Goal: Navigation & Orientation: Understand site structure

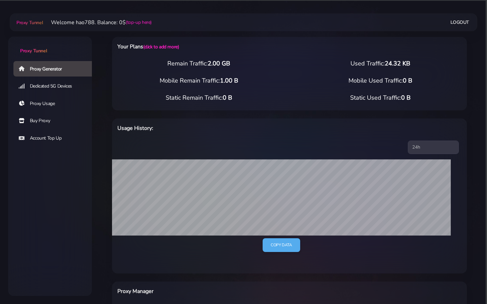
click at [48, 87] on link "Dedicated 5G Devices" at bounding box center [55, 85] width 84 height 15
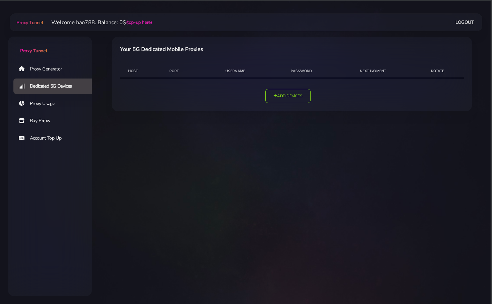
click at [51, 104] on link "Proxy Usage" at bounding box center [55, 103] width 84 height 15
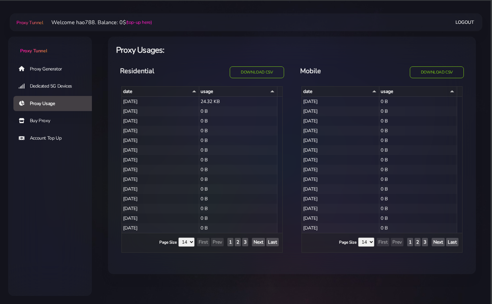
select select "14"
click at [53, 118] on link "Buy Proxy" at bounding box center [55, 120] width 84 height 15
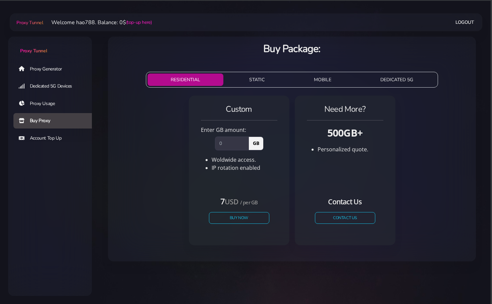
click at [59, 134] on link "Account Top Up" at bounding box center [55, 137] width 84 height 15
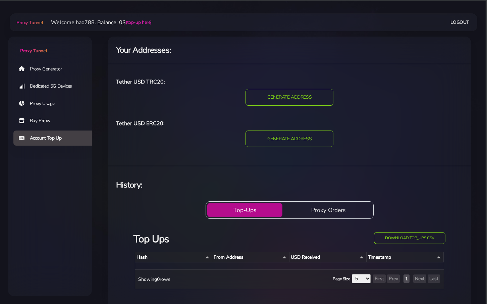
click at [51, 71] on link "Proxy Generator" at bounding box center [55, 68] width 84 height 15
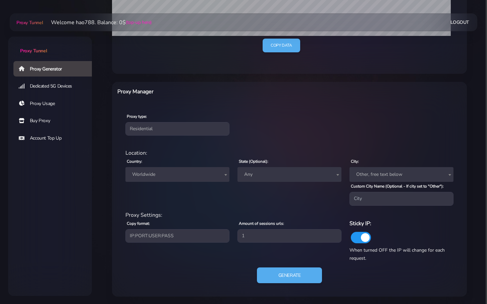
scroll to position [200, 0]
